Goal: Transaction & Acquisition: Purchase product/service

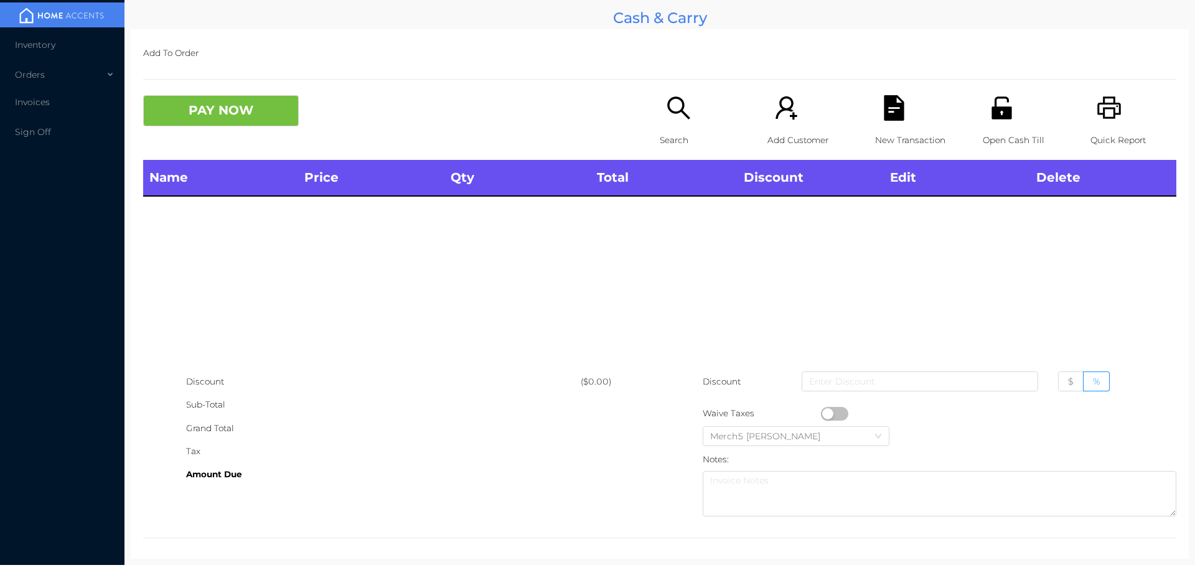
scroll to position [7, 0]
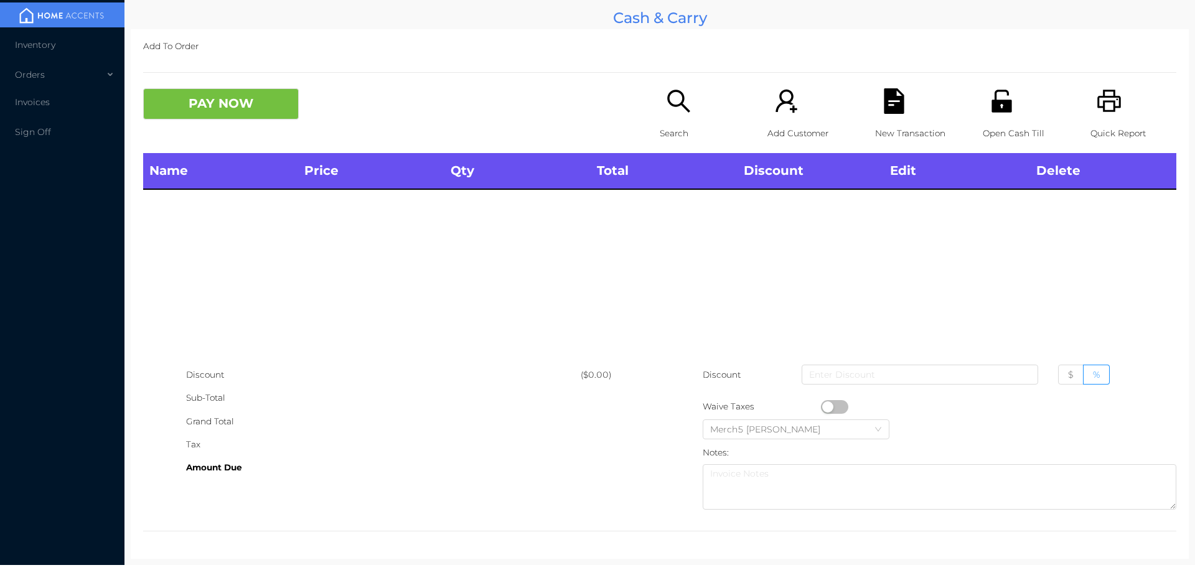
click at [684, 95] on icon "icon: search" at bounding box center [679, 101] width 26 height 26
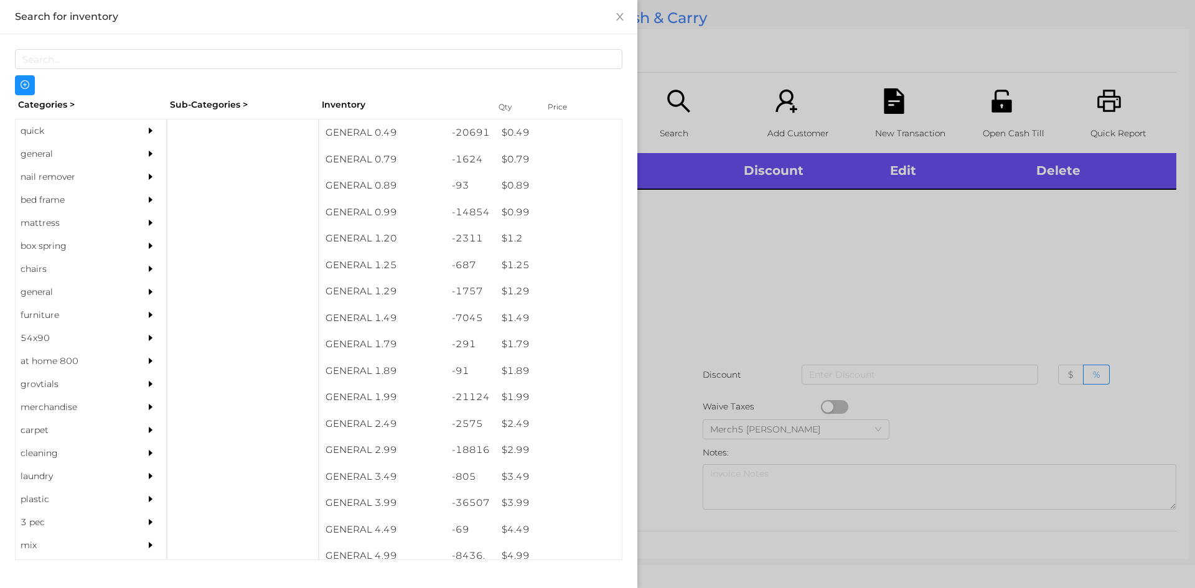
click at [757, 271] on div at bounding box center [597, 294] width 1195 height 588
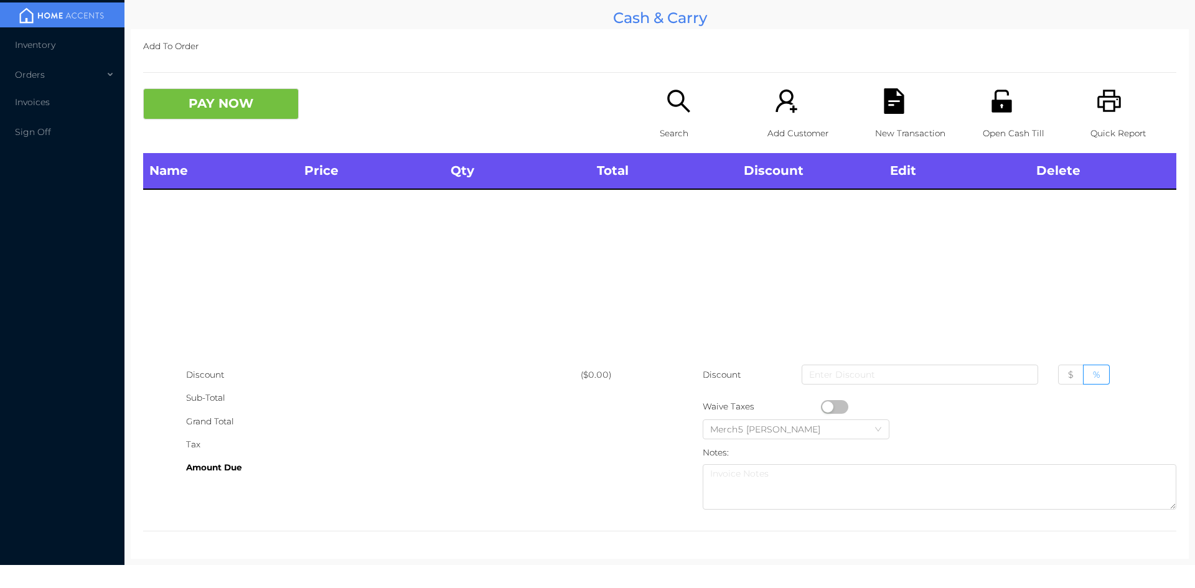
click at [682, 131] on p "Search" at bounding box center [703, 133] width 86 height 23
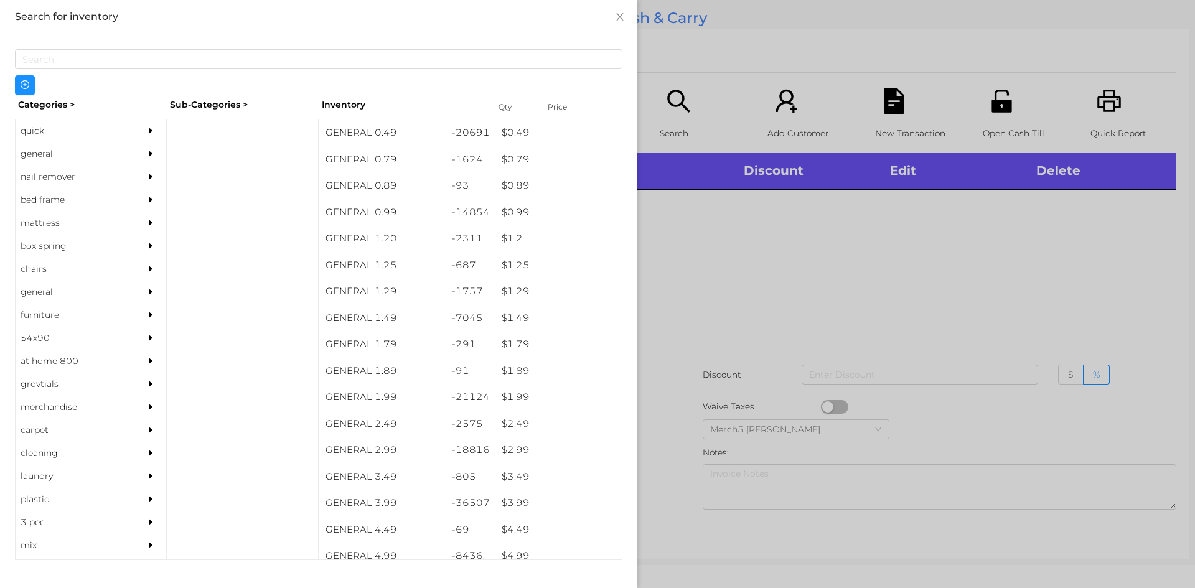
click at [123, 146] on div "general" at bounding box center [91, 154] width 151 height 23
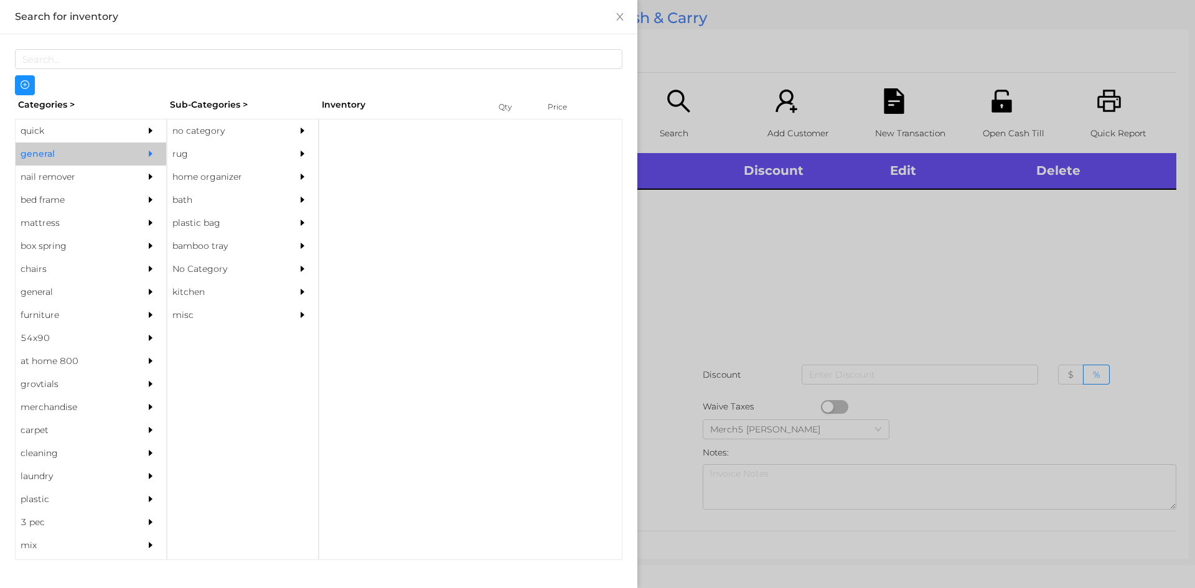
click at [229, 125] on div "no category" at bounding box center [223, 131] width 113 height 23
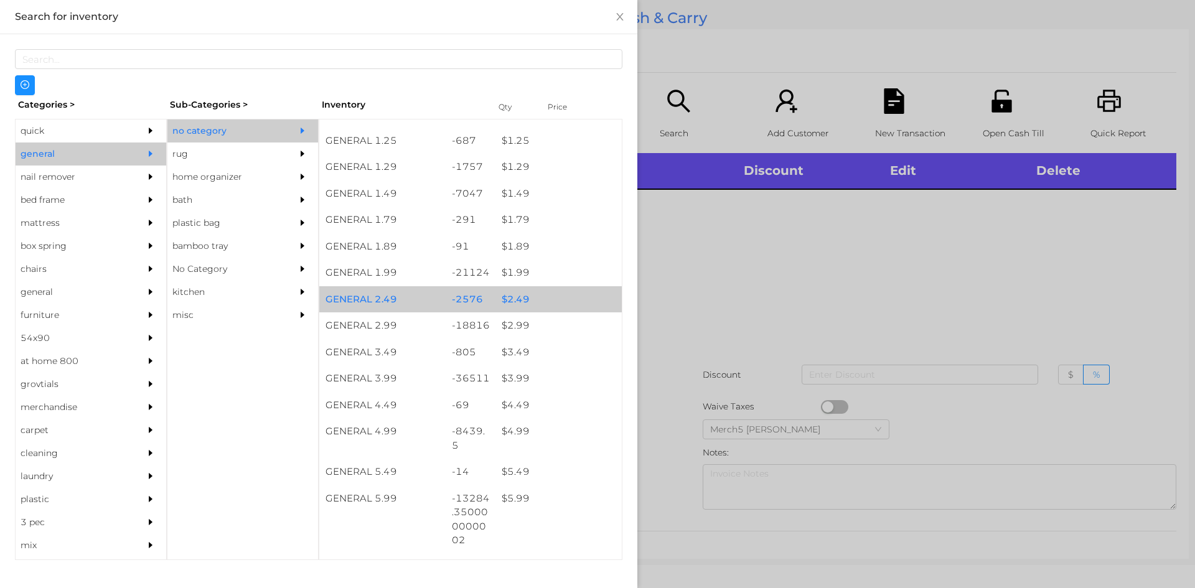
scroll to position [249, 0]
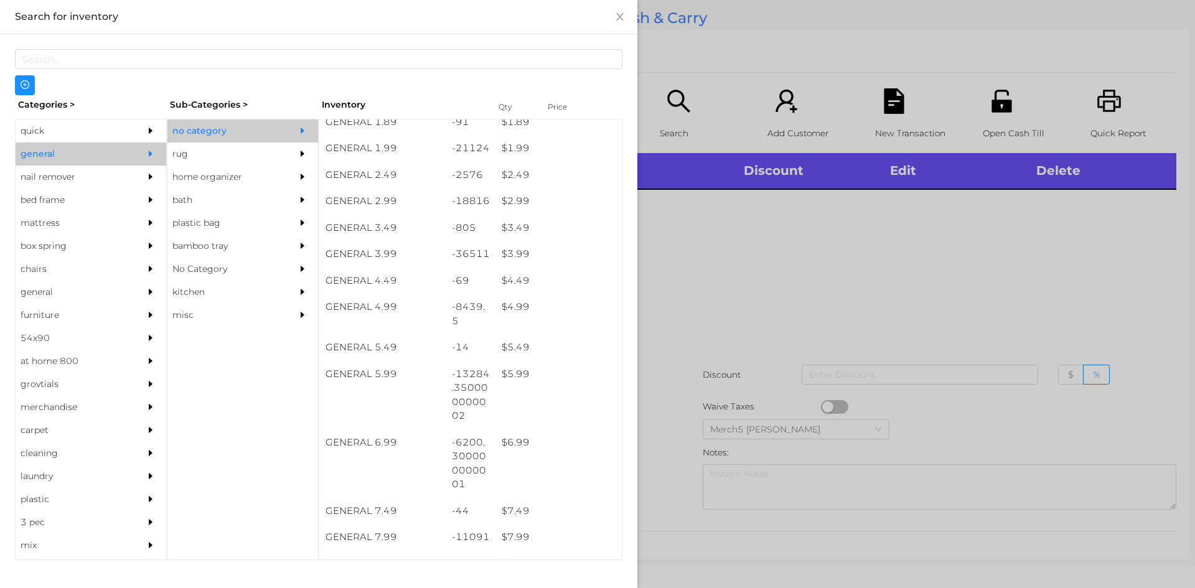
click at [728, 342] on div at bounding box center [597, 294] width 1195 height 588
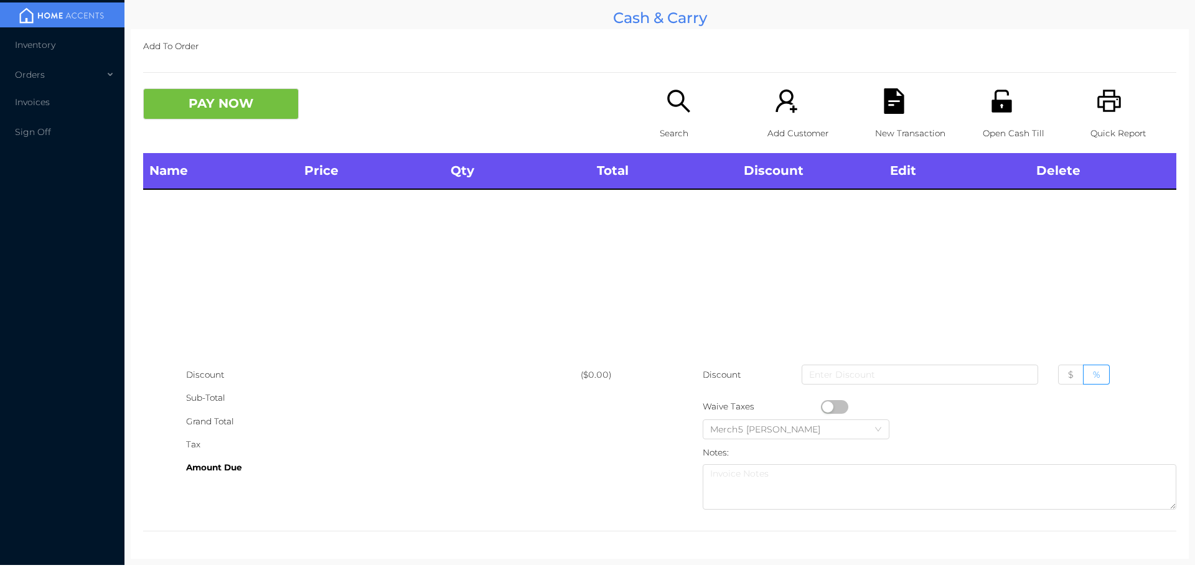
click at [673, 105] on icon "icon: search" at bounding box center [678, 101] width 22 height 22
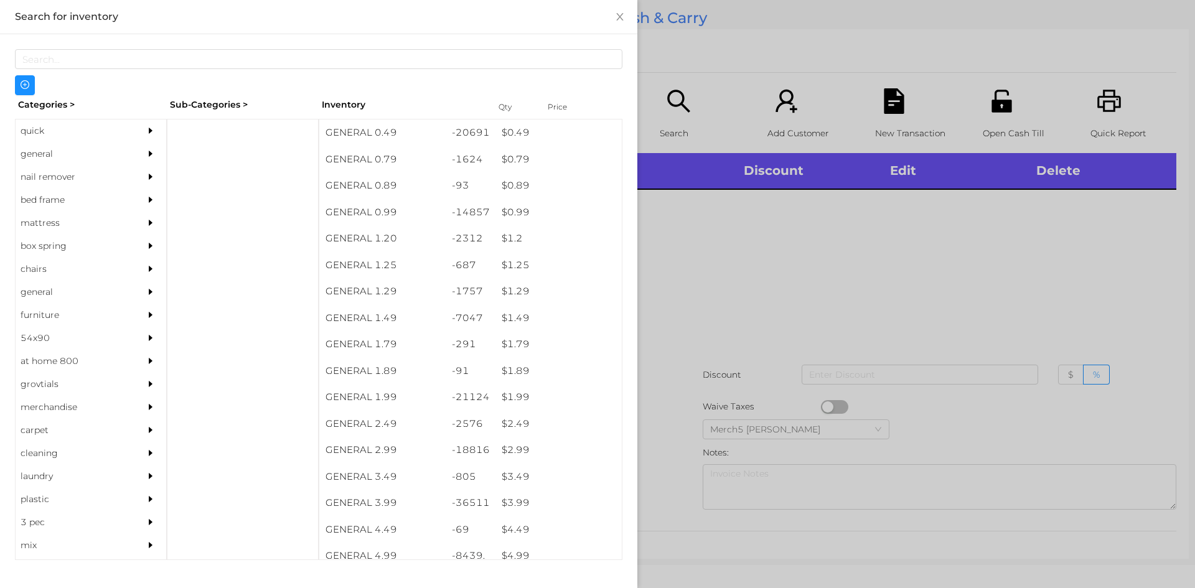
click at [115, 146] on div "general" at bounding box center [72, 154] width 113 height 23
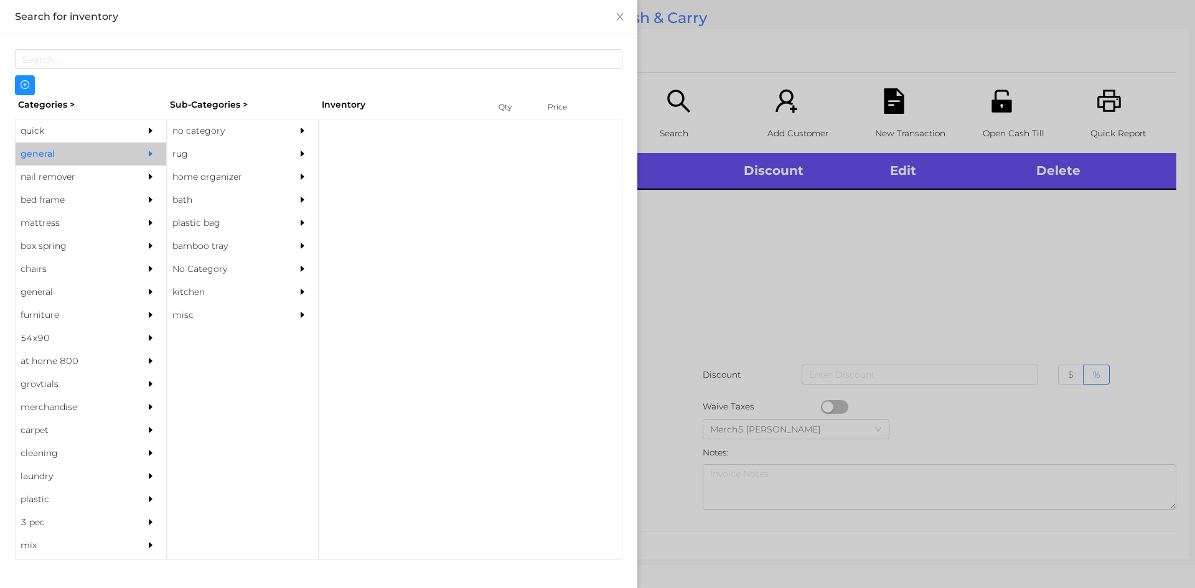
click at [242, 133] on div "no category" at bounding box center [223, 131] width 113 height 23
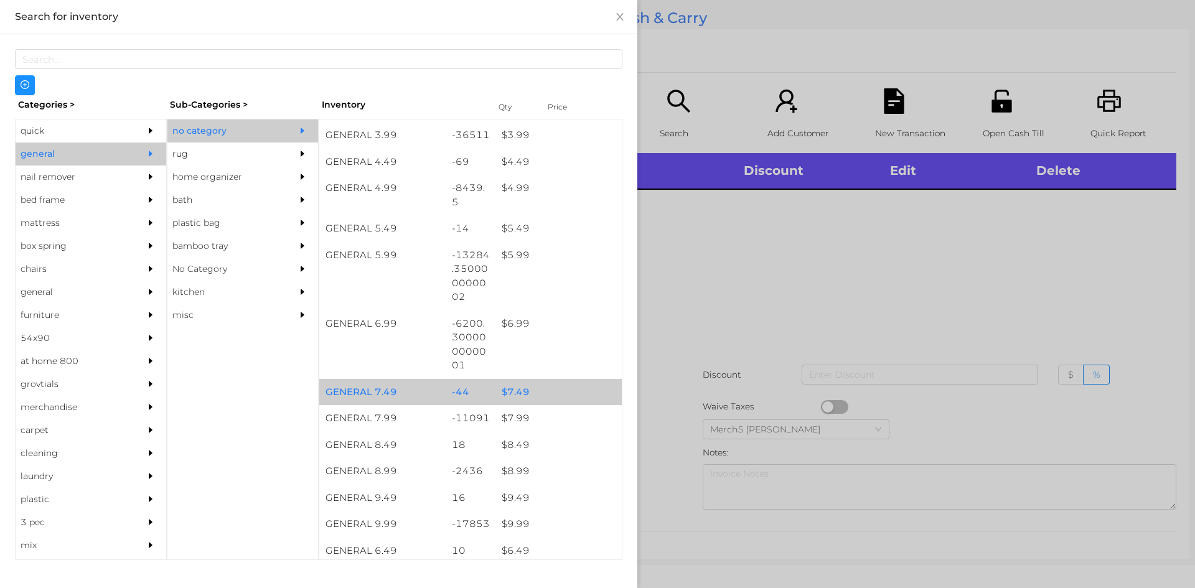
scroll to position [498, 0]
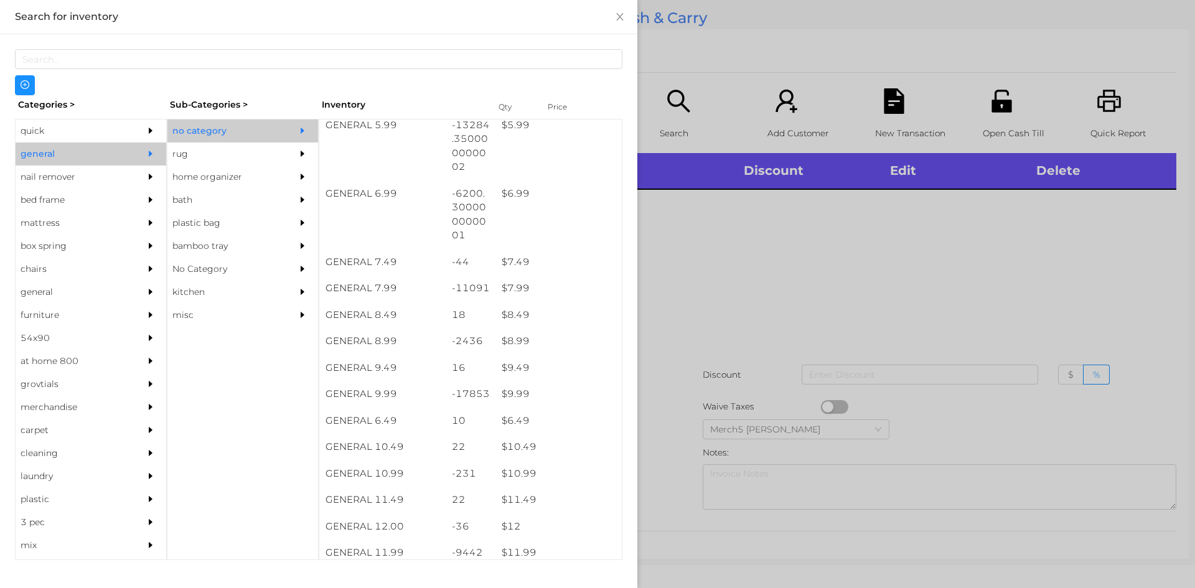
click at [729, 238] on div at bounding box center [597, 294] width 1195 height 588
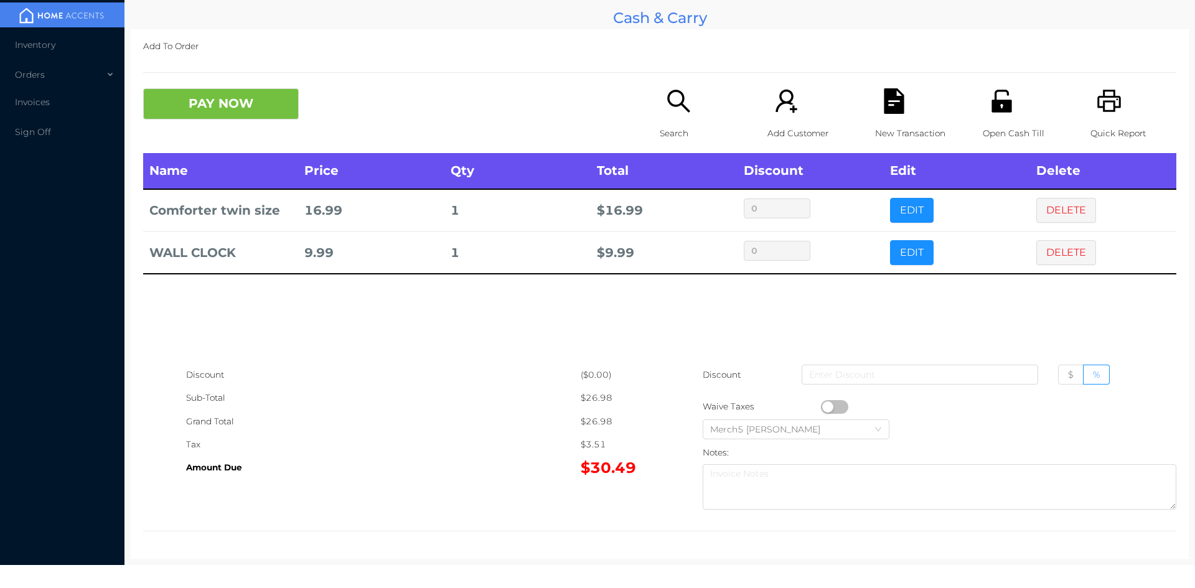
click at [265, 95] on button "PAY NOW" at bounding box center [221, 103] width 156 height 31
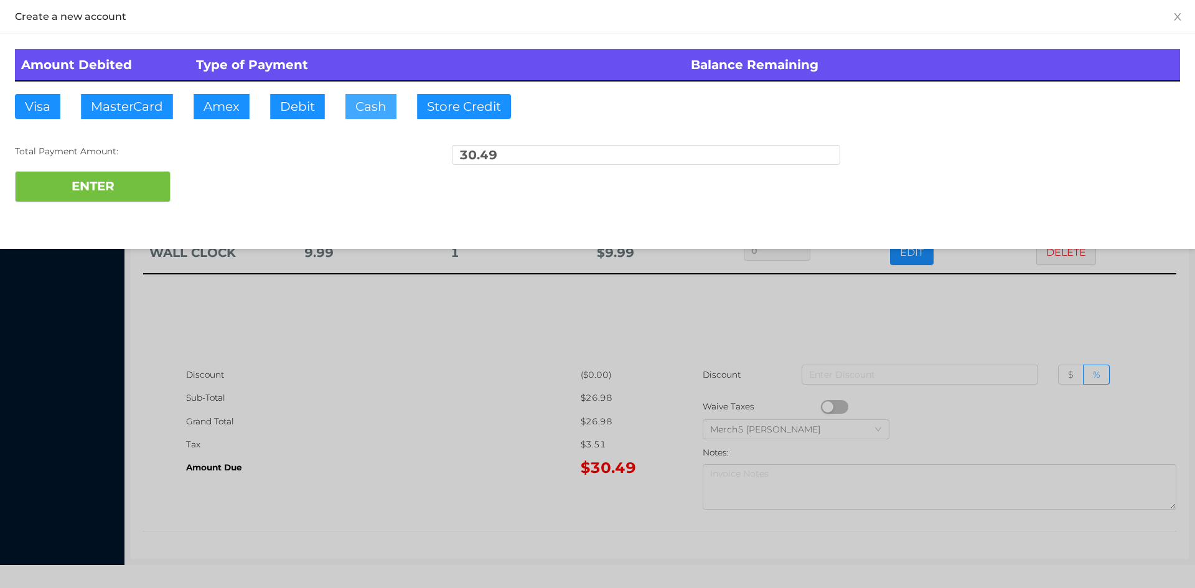
click at [379, 103] on button "Cash" at bounding box center [370, 106] width 51 height 25
type input "30.50"
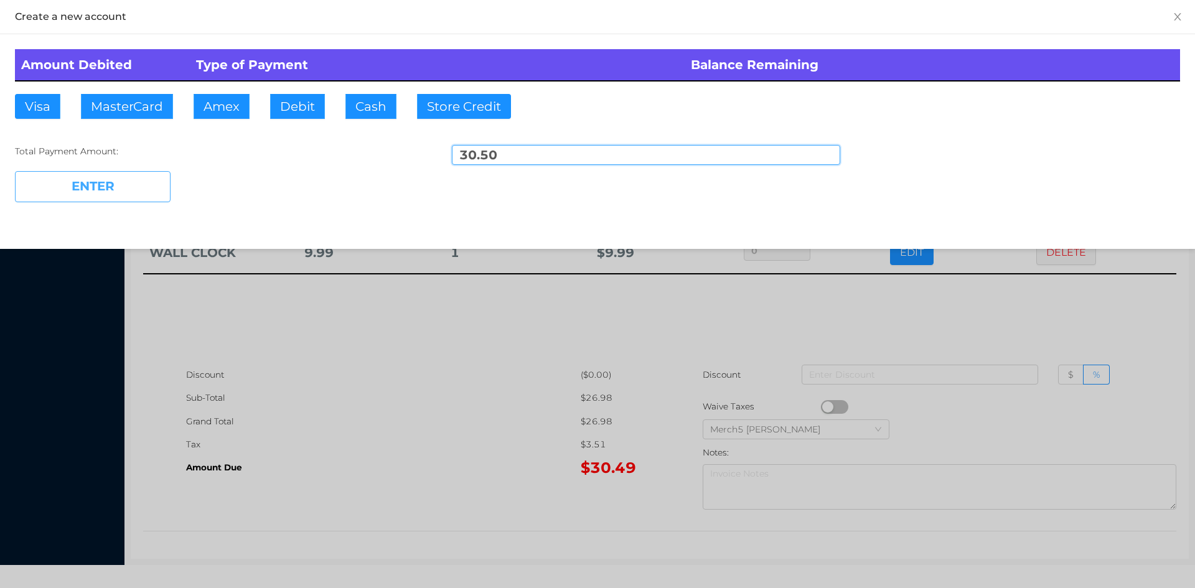
click at [136, 195] on button "ENTER" at bounding box center [93, 186] width 156 height 31
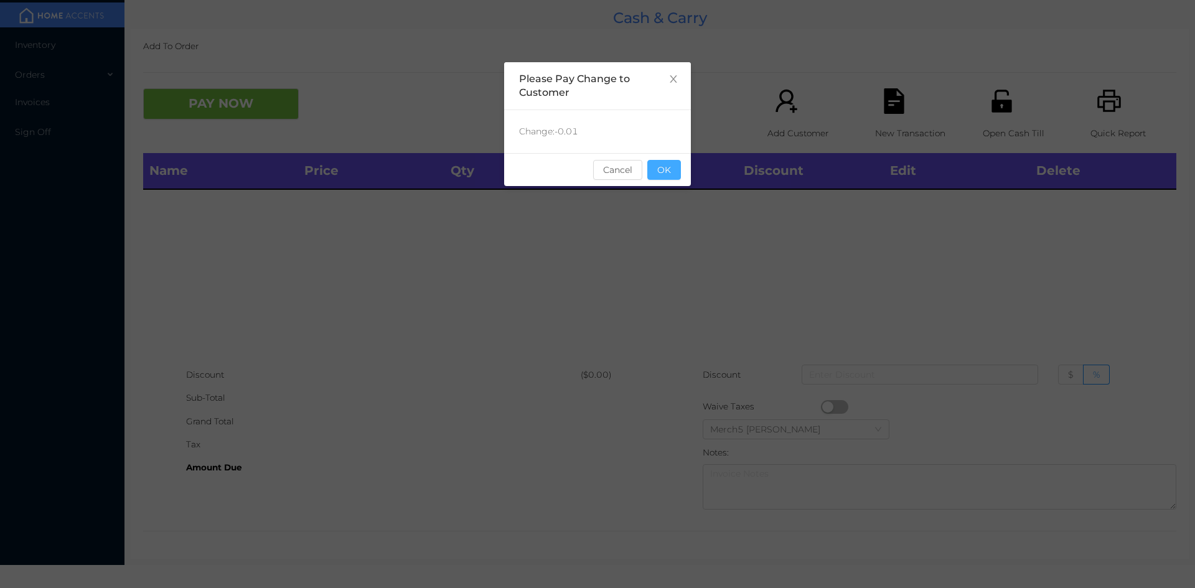
click at [672, 168] on button "OK" at bounding box center [664, 170] width 34 height 20
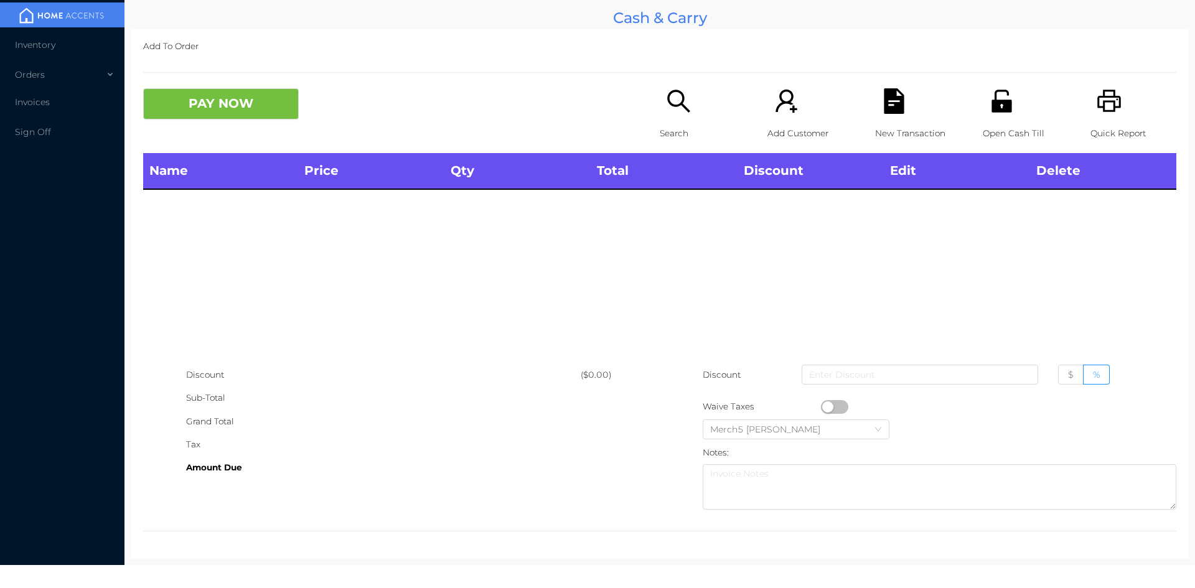
click at [678, 126] on p "Search" at bounding box center [703, 133] width 86 height 23
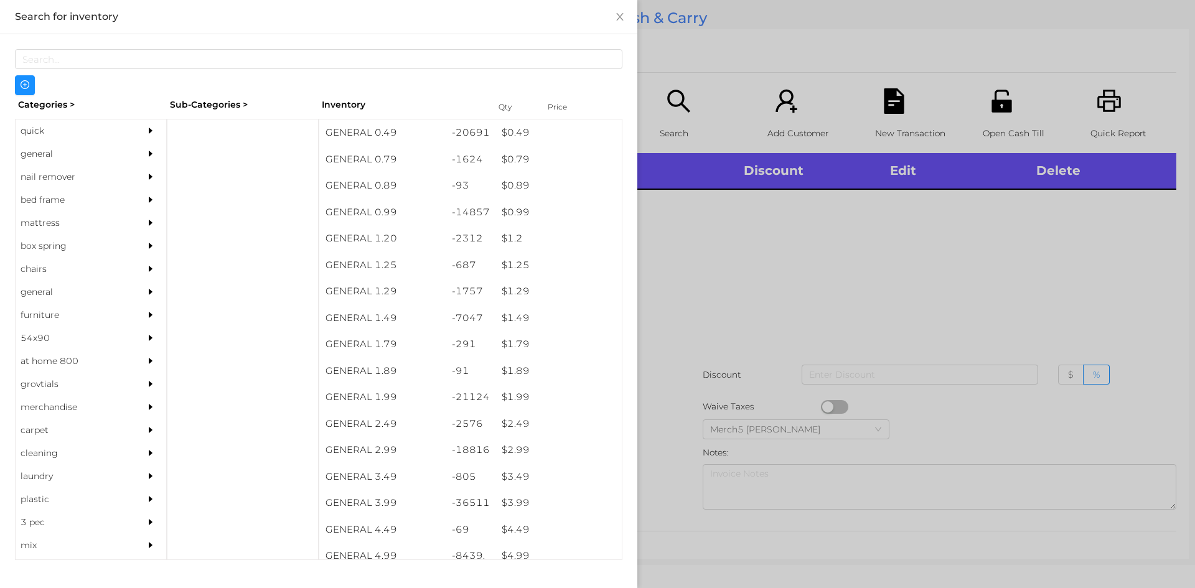
click at [841, 263] on div at bounding box center [597, 294] width 1195 height 588
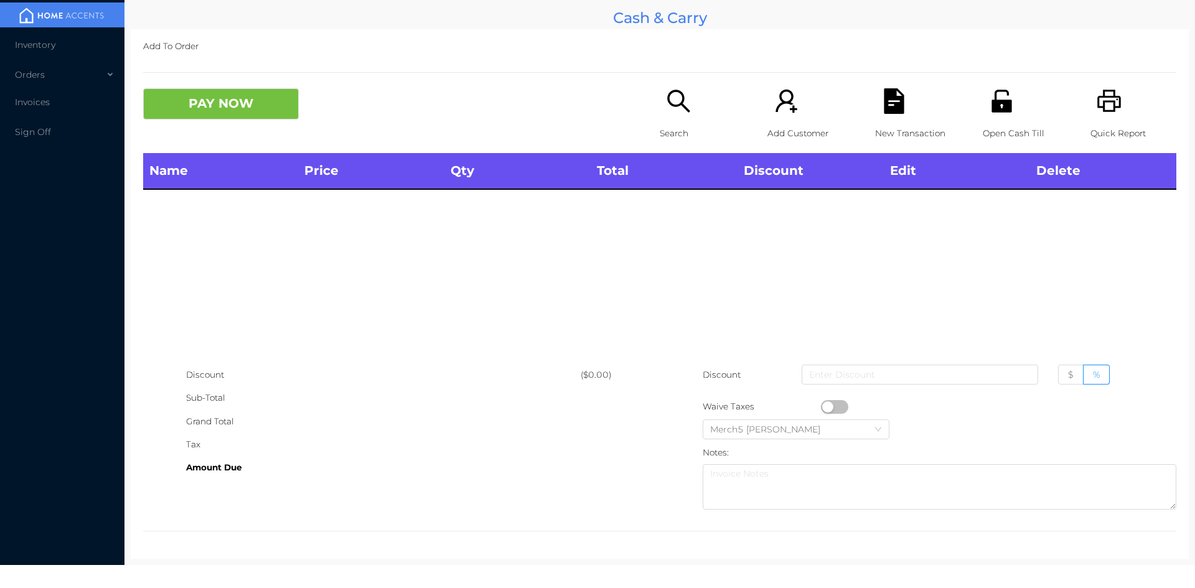
click at [1112, 103] on icon "icon: printer" at bounding box center [1109, 101] width 24 height 22
